Goal: Information Seeking & Learning: Learn about a topic

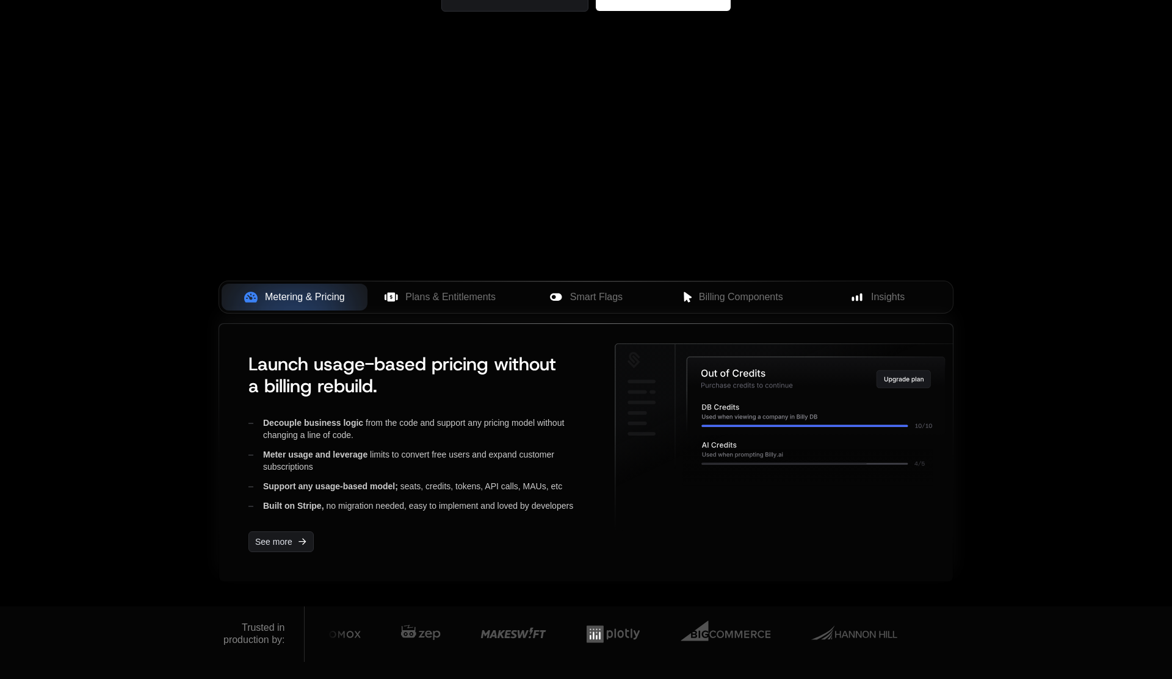
scroll to position [297, 0]
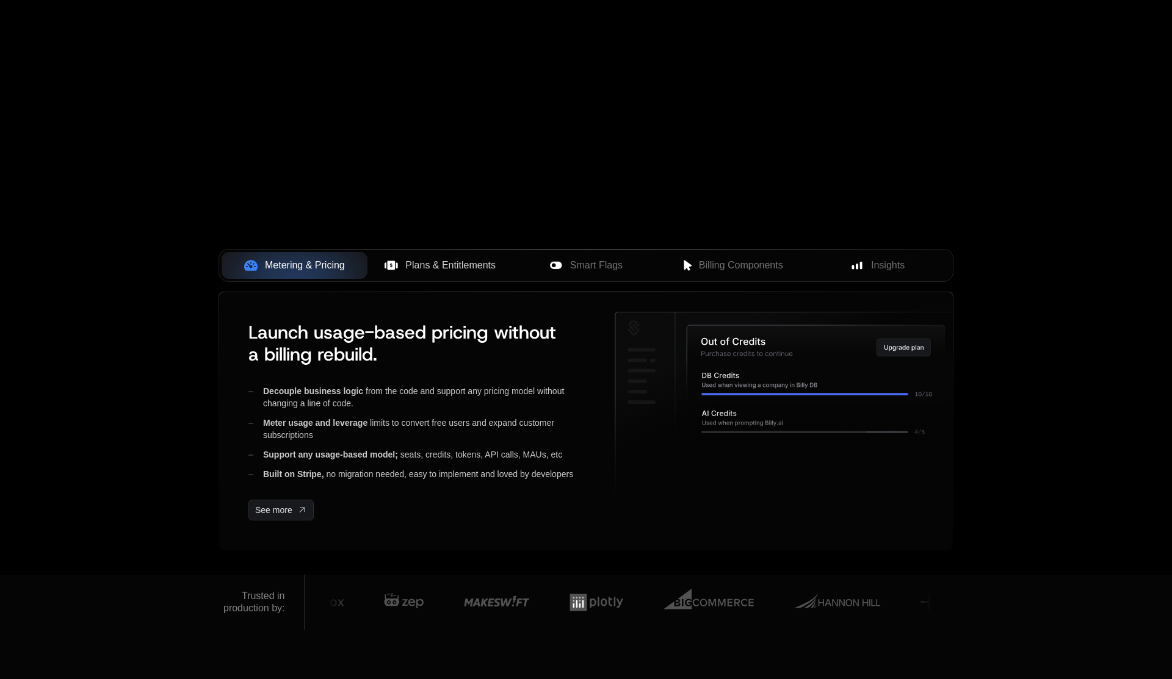
click at [466, 261] on span "Plans & Entitlements" at bounding box center [450, 265] width 90 height 15
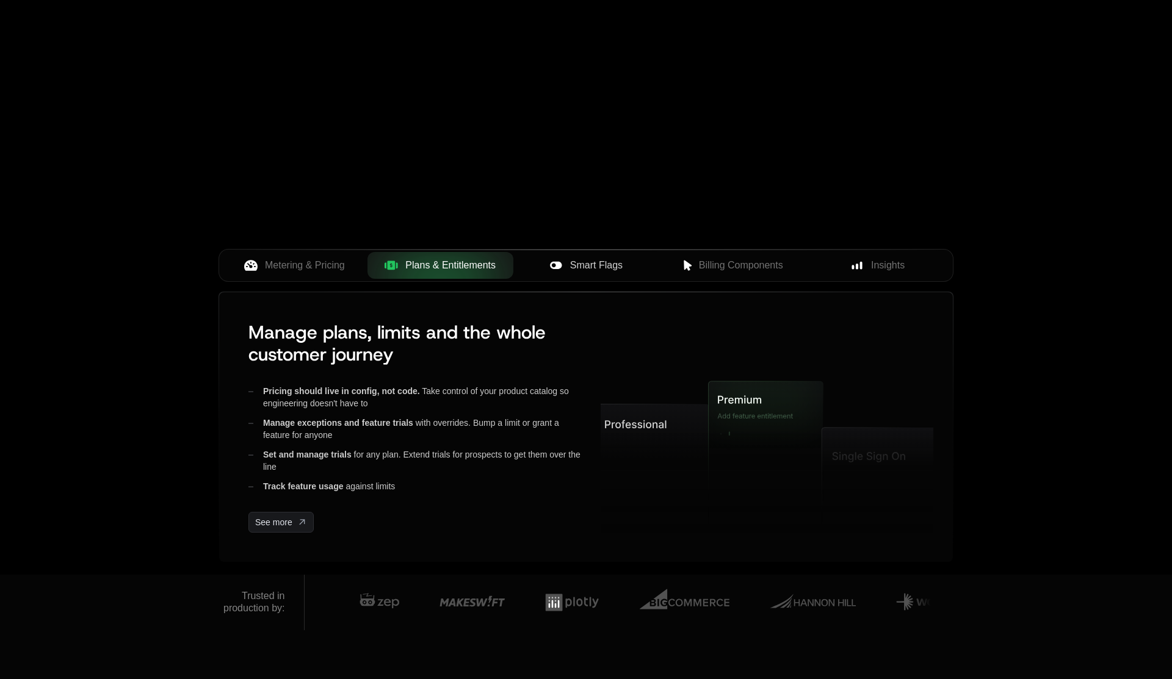
click at [575, 254] on button "Smart Flags" at bounding box center [586, 265] width 146 height 27
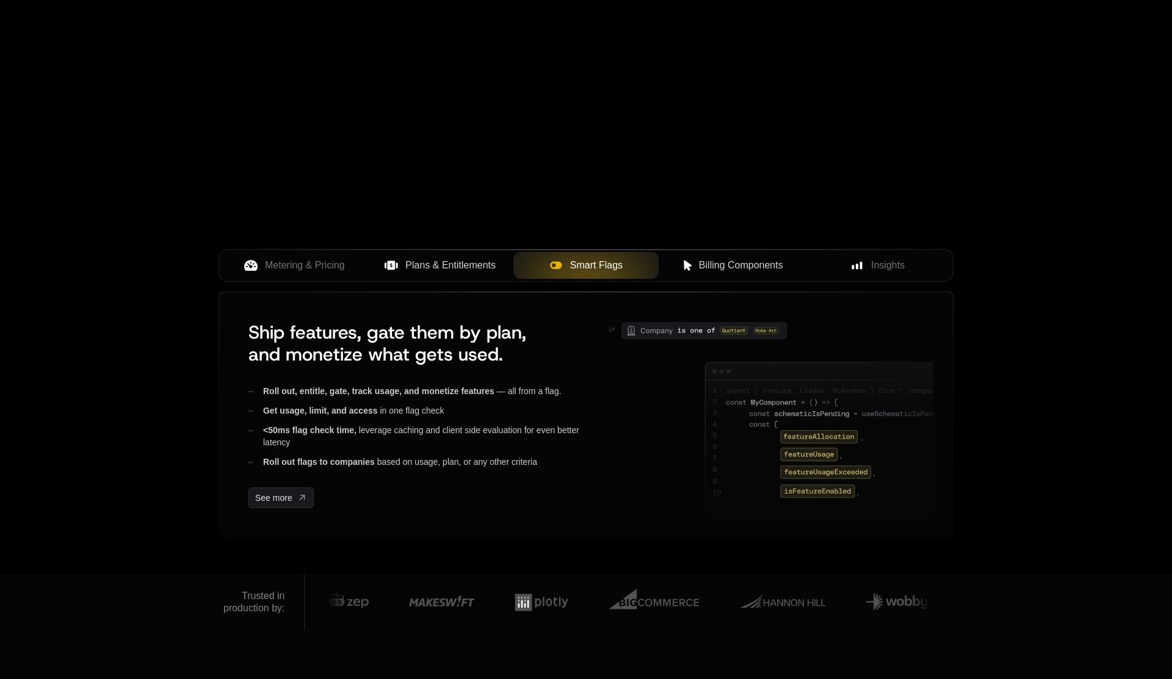
click at [702, 260] on span "Billing Components" at bounding box center [741, 265] width 84 height 15
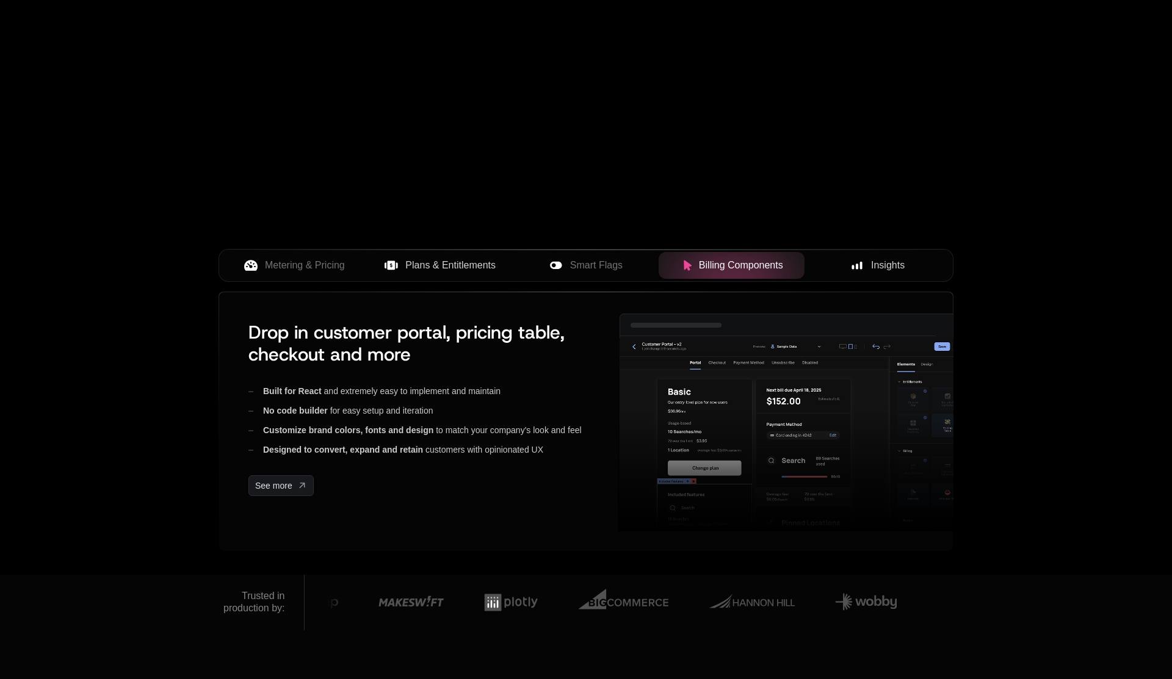
click at [863, 267] on div "Insights" at bounding box center [877, 265] width 126 height 15
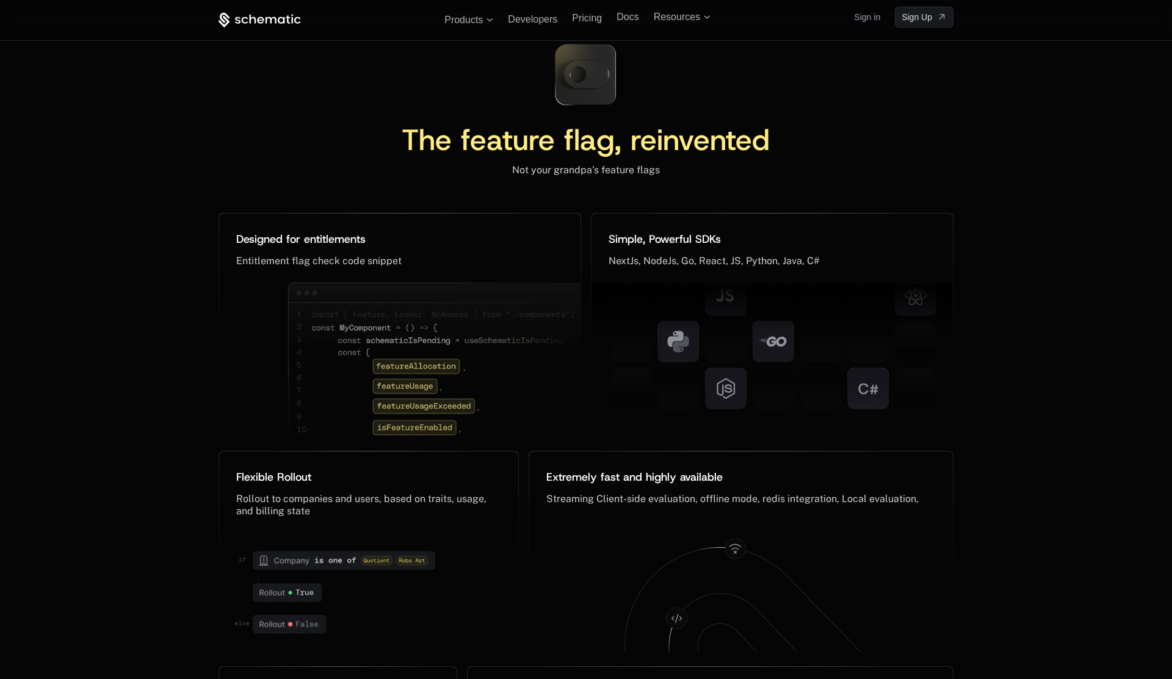
scroll to position [5649, 0]
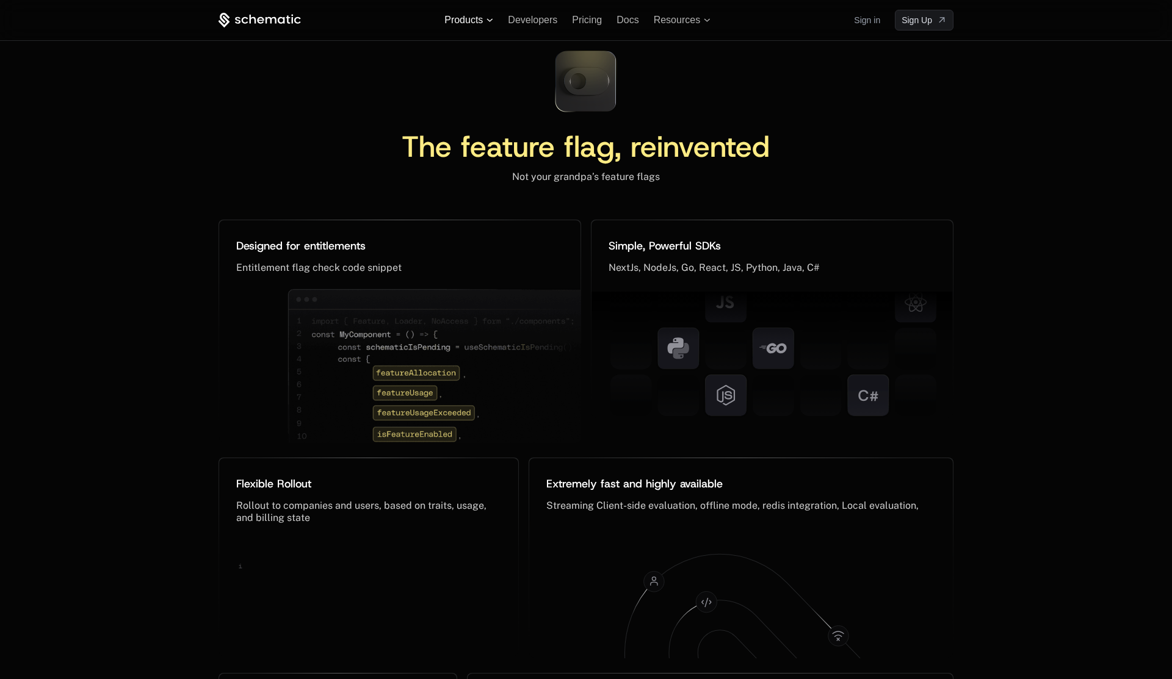
click at [491, 21] on icon at bounding box center [490, 20] width 7 height 4
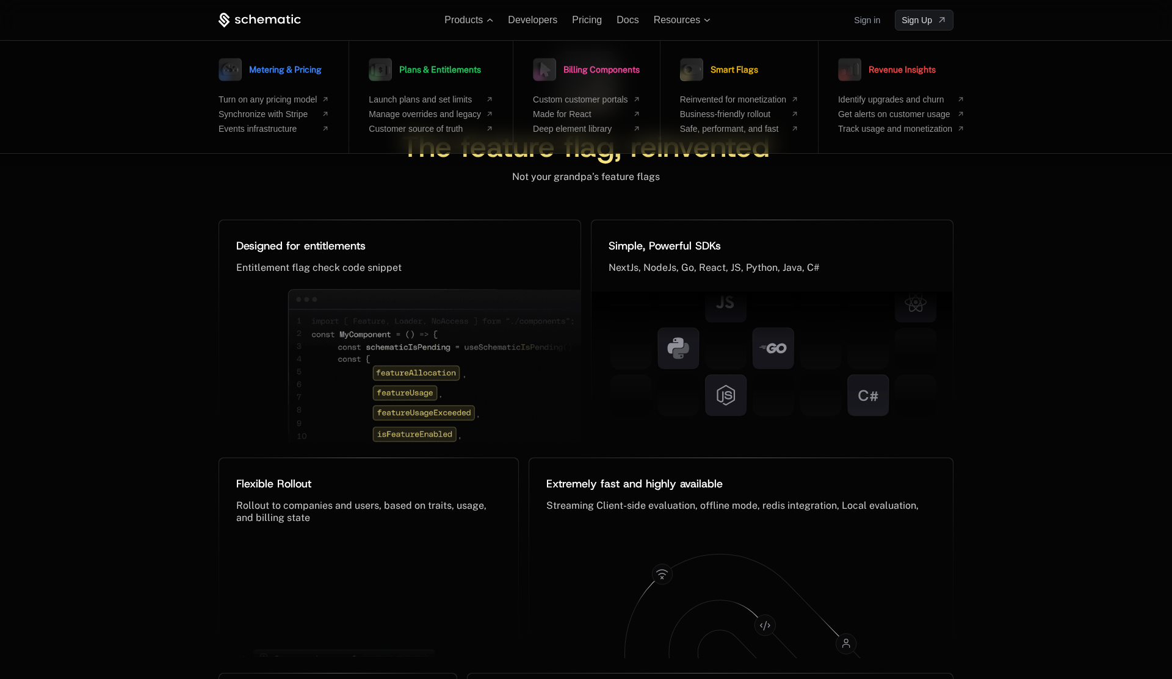
click at [1016, 383] on div "The feature flag, reinvented Not your grandpa’s feature flags Designed for enti…" at bounding box center [586, 459] width 1172 height 934
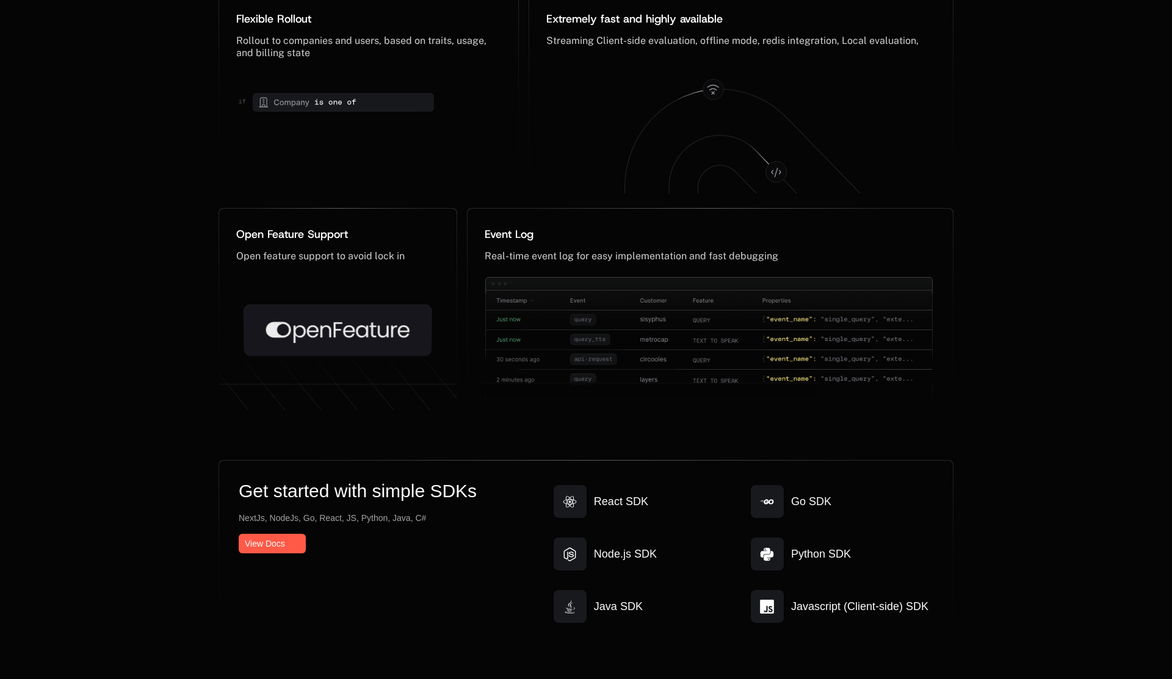
scroll to position [6164, 0]
